Goal: Find specific page/section: Find specific page/section

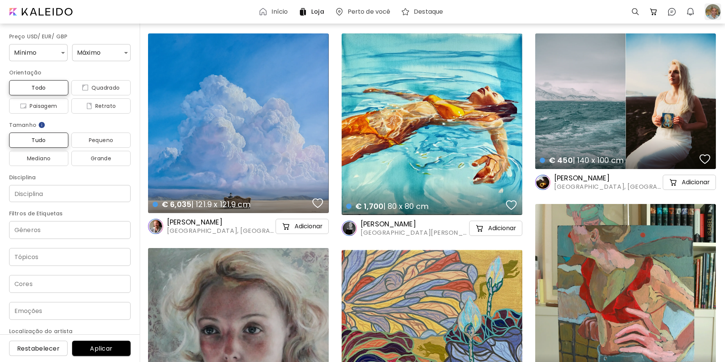
click at [710, 10] on div at bounding box center [712, 11] width 17 height 17
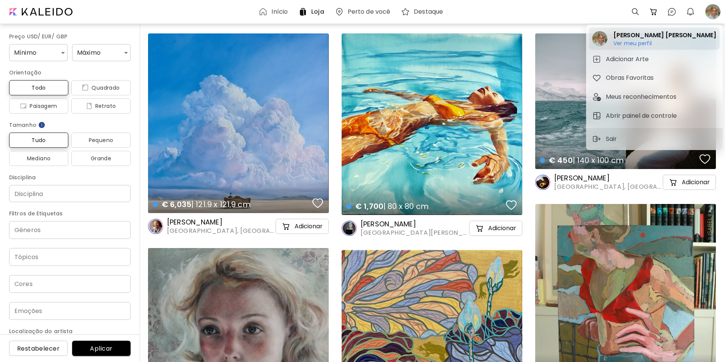
click at [628, 42] on h6 "Ver meu perfil" at bounding box center [664, 43] width 102 height 7
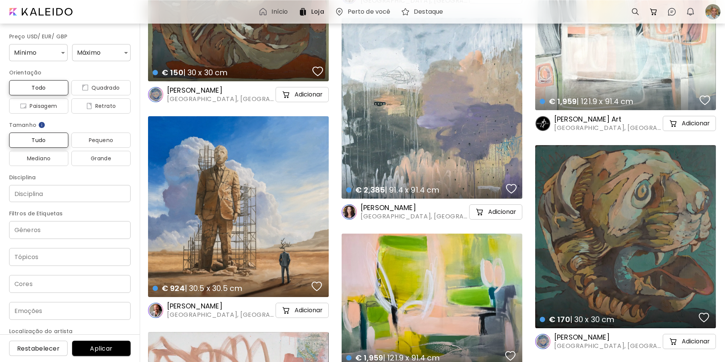
scroll to position [7970, 0]
